Goal: Find contact information: Find contact information

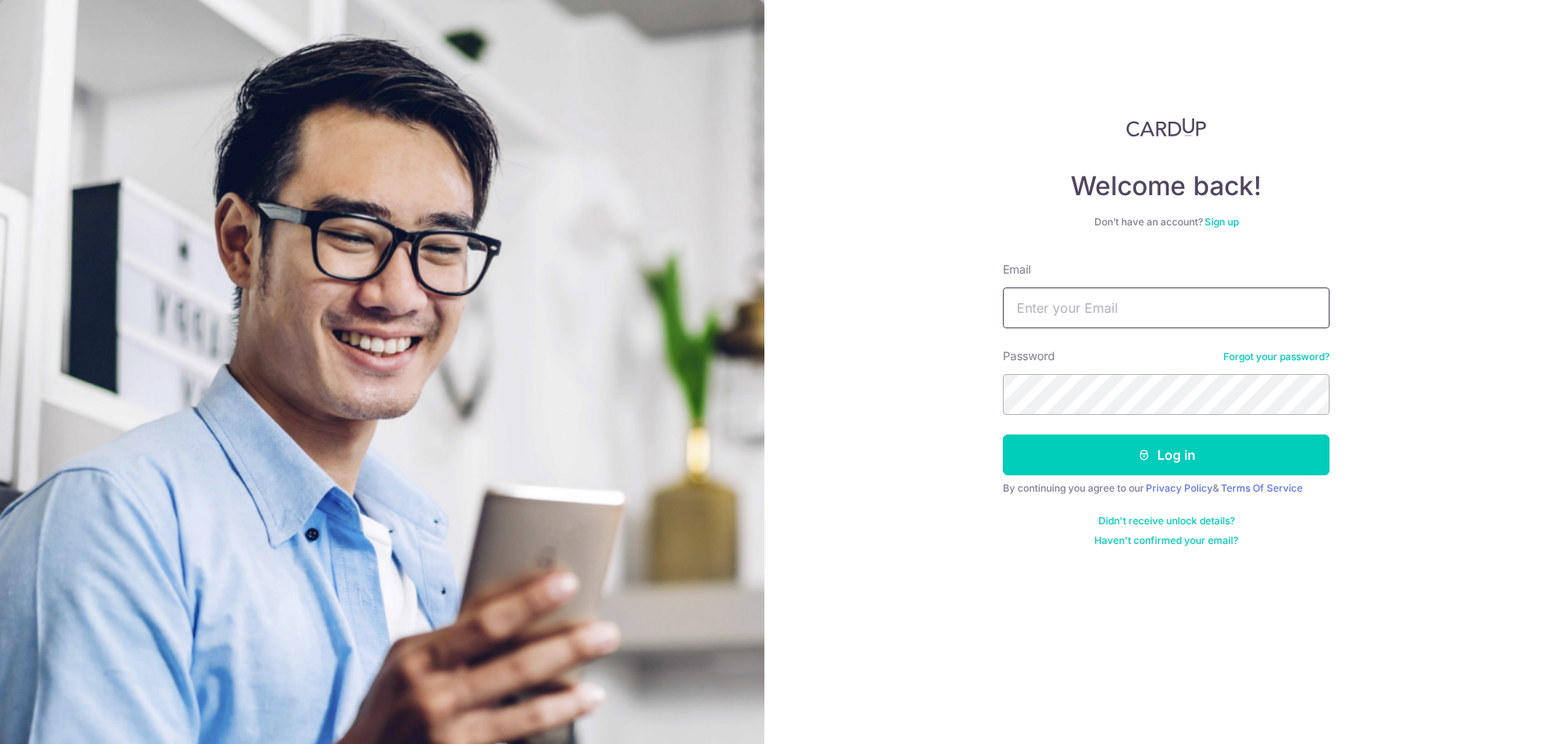
click at [1070, 305] on input "Email" at bounding box center [1167, 307] width 327 height 41
type input "[PERSON_NAME][EMAIL_ADDRESS][DOMAIN_NAME]"
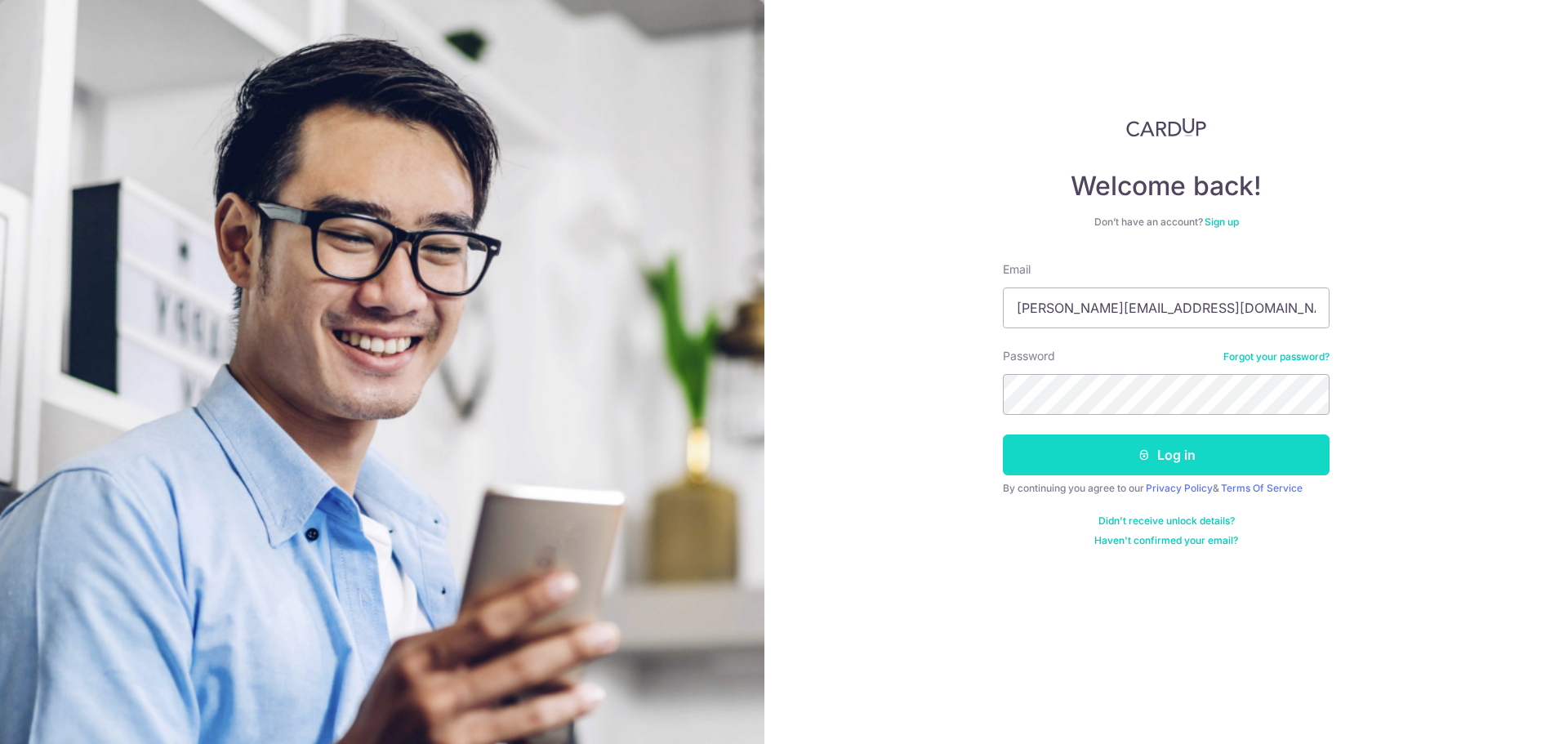
click at [1167, 447] on button "Log in" at bounding box center [1167, 455] width 327 height 41
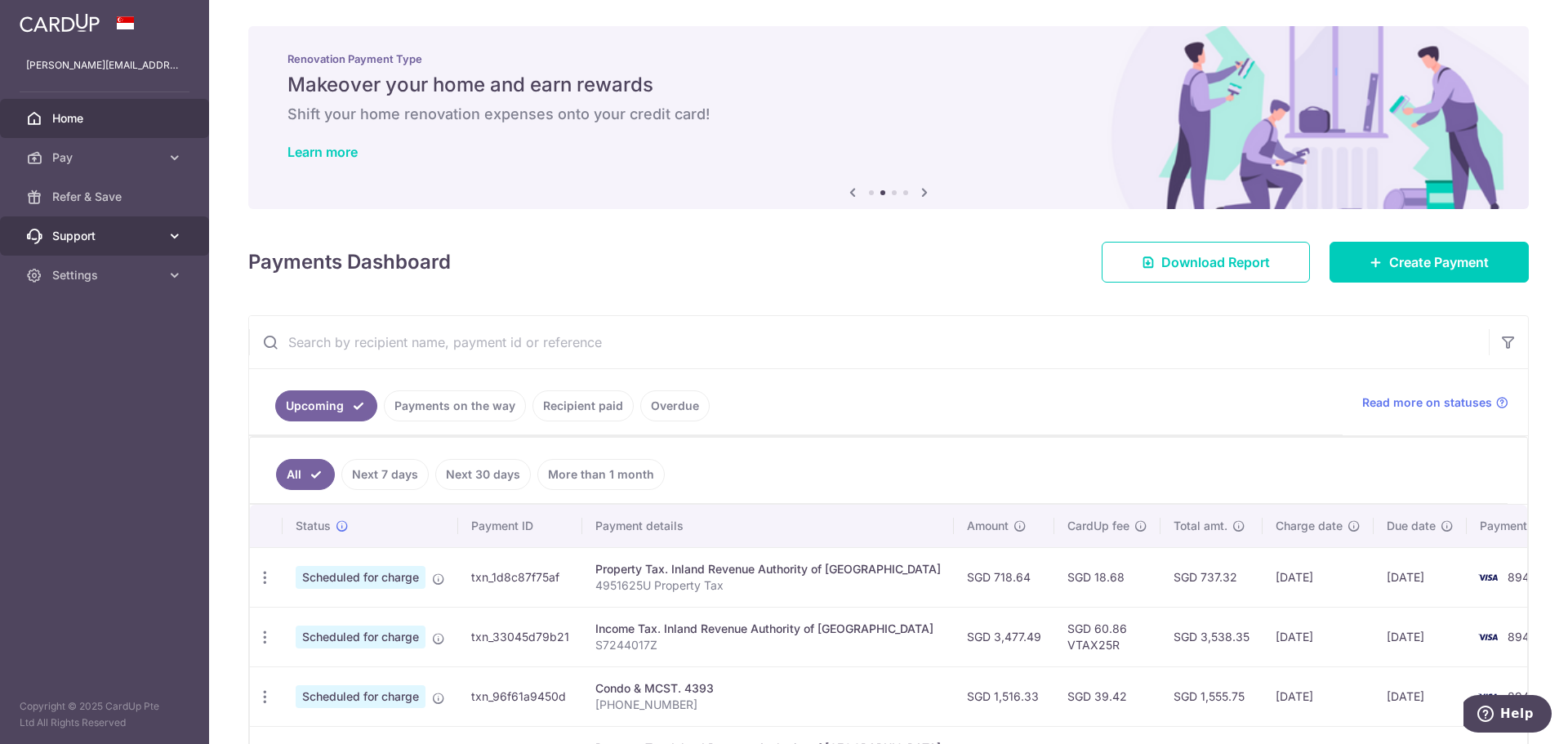
click at [176, 234] on icon at bounding box center [174, 236] width 16 height 16
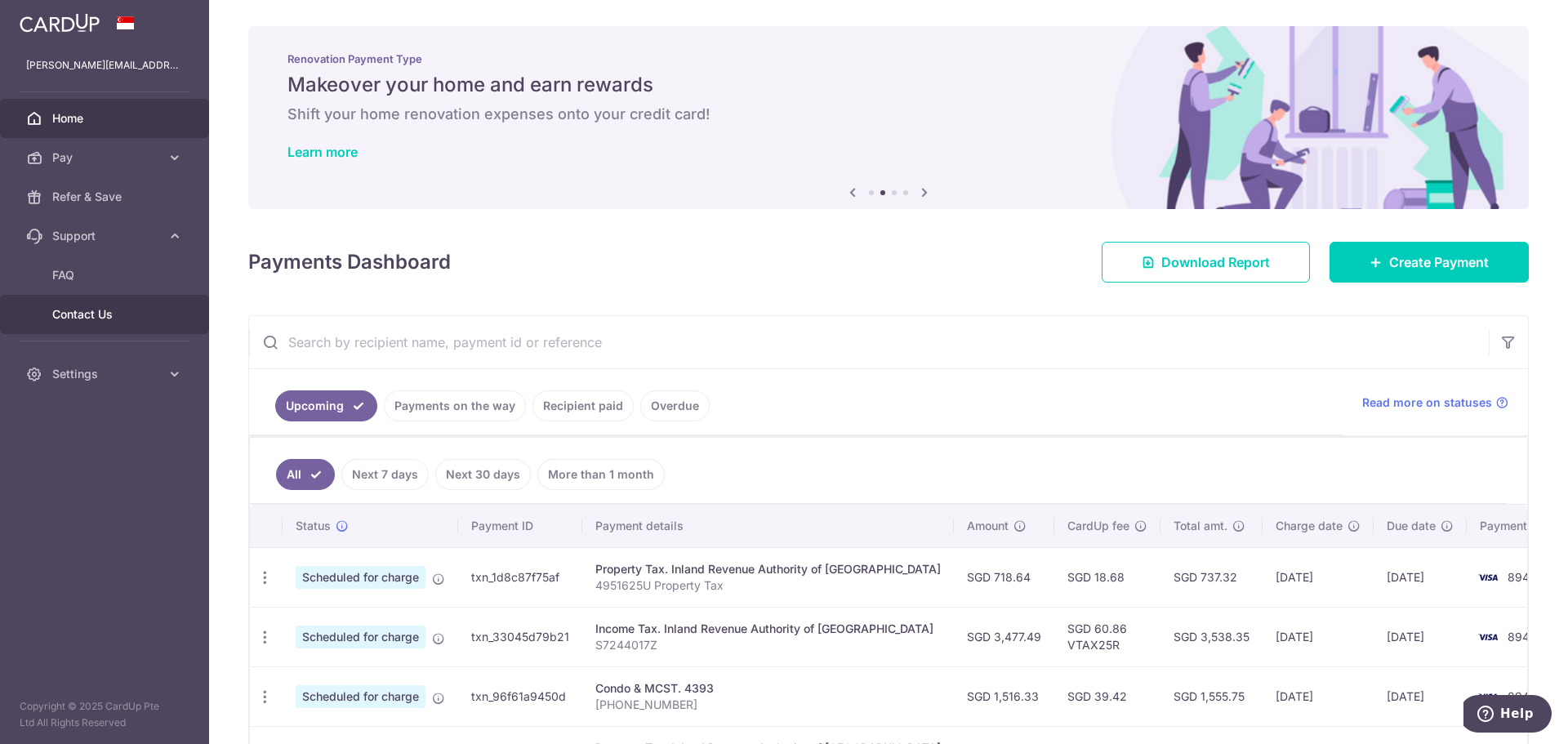
click at [88, 303] on link "Contact Us" at bounding box center [105, 314] width 209 height 39
